Goal: Check status

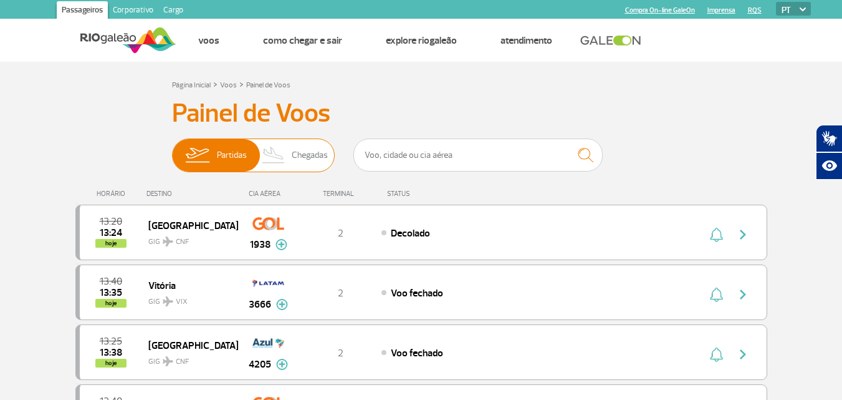
click at [300, 155] on span "Chegadas" at bounding box center [310, 155] width 36 height 32
click at [172, 149] on input "Partidas Chegadas" at bounding box center [172, 149] width 0 height 0
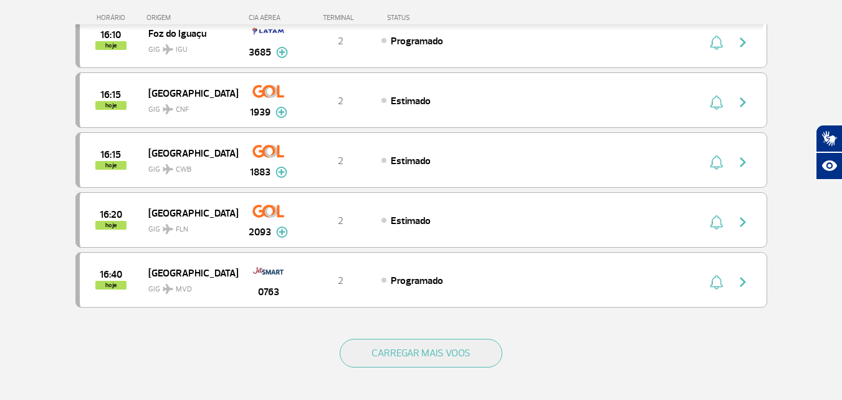
scroll to position [1104, 0]
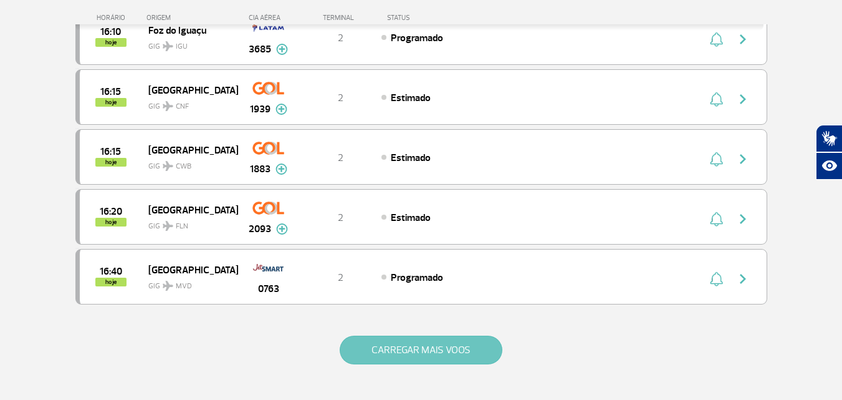
click at [459, 346] on button "CARREGAR MAIS VOOS" at bounding box center [421, 349] width 163 height 29
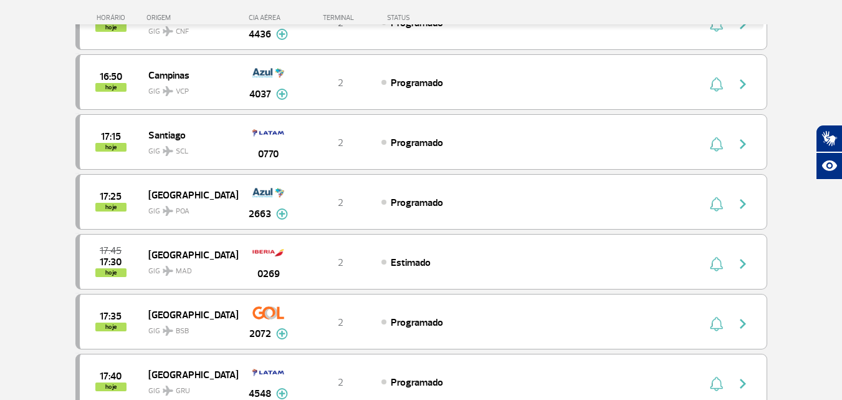
scroll to position [1552, 0]
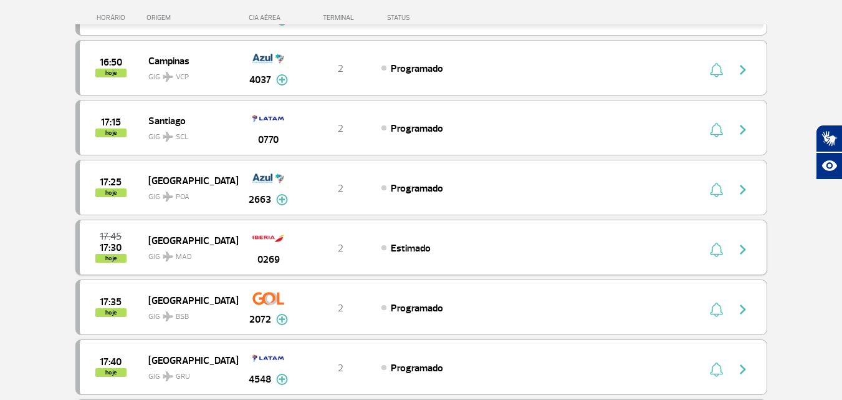
click at [202, 246] on span "GIG MAD" at bounding box center [188, 253] width 80 height 18
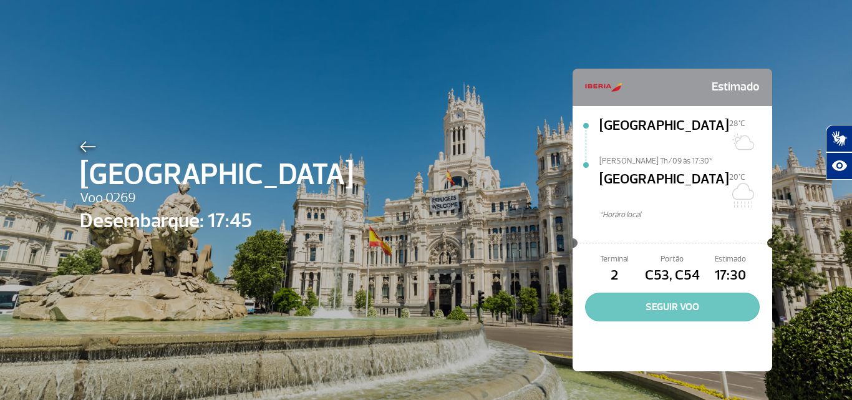
click at [685, 292] on button "SEGUIR VOO" at bounding box center [672, 306] width 175 height 29
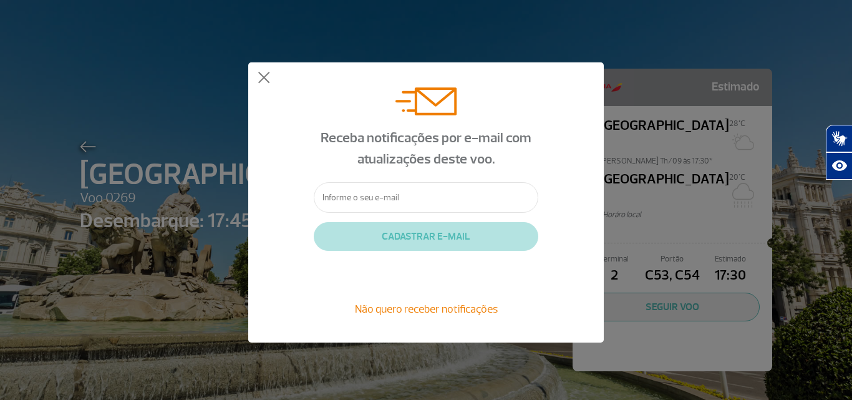
click at [392, 200] on input "text" at bounding box center [426, 197] width 224 height 31
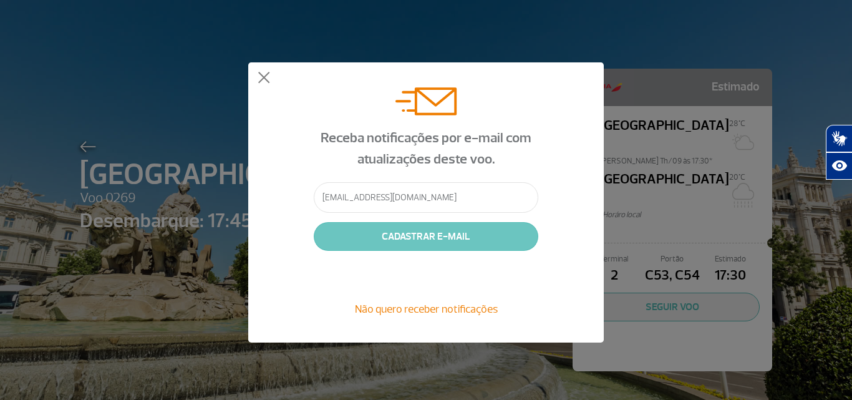
type input "[EMAIL_ADDRESS][DOMAIN_NAME]"
click at [406, 238] on button "CADASTRAR E-MAIL" at bounding box center [426, 236] width 224 height 29
